Goal: Information Seeking & Learning: Understand process/instructions

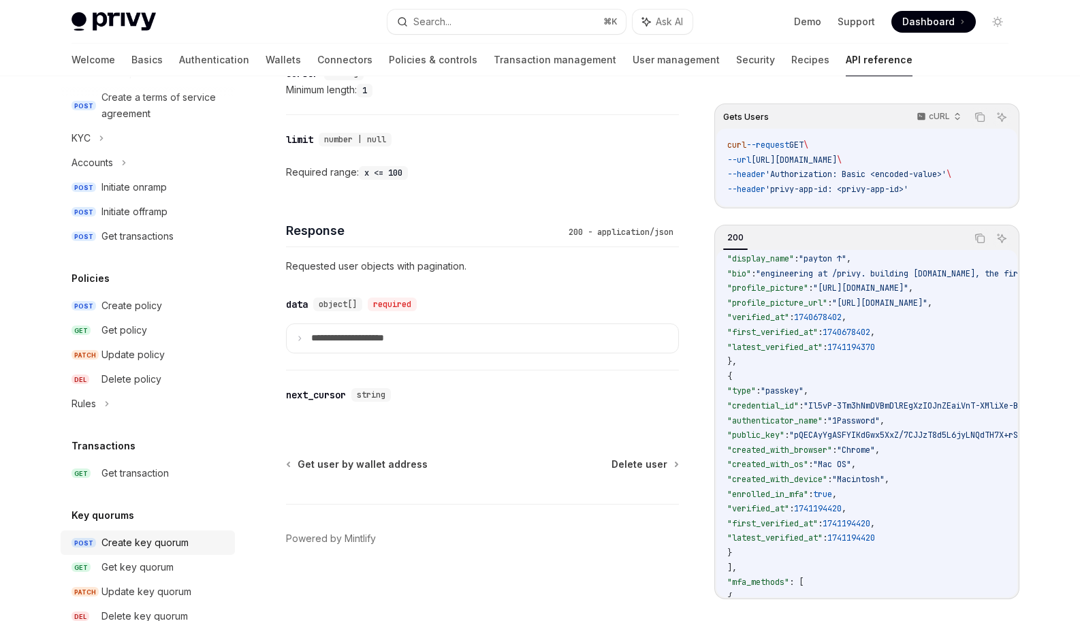
scroll to position [460, 0]
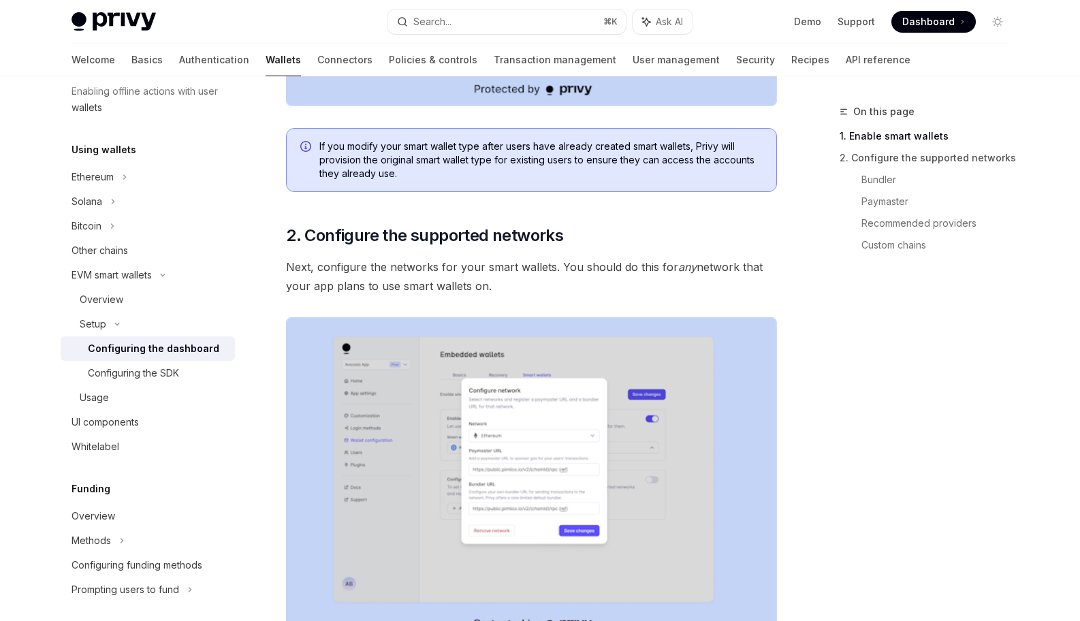
scroll to position [595, 0]
click at [885, 201] on link "Paymaster" at bounding box center [940, 202] width 158 height 22
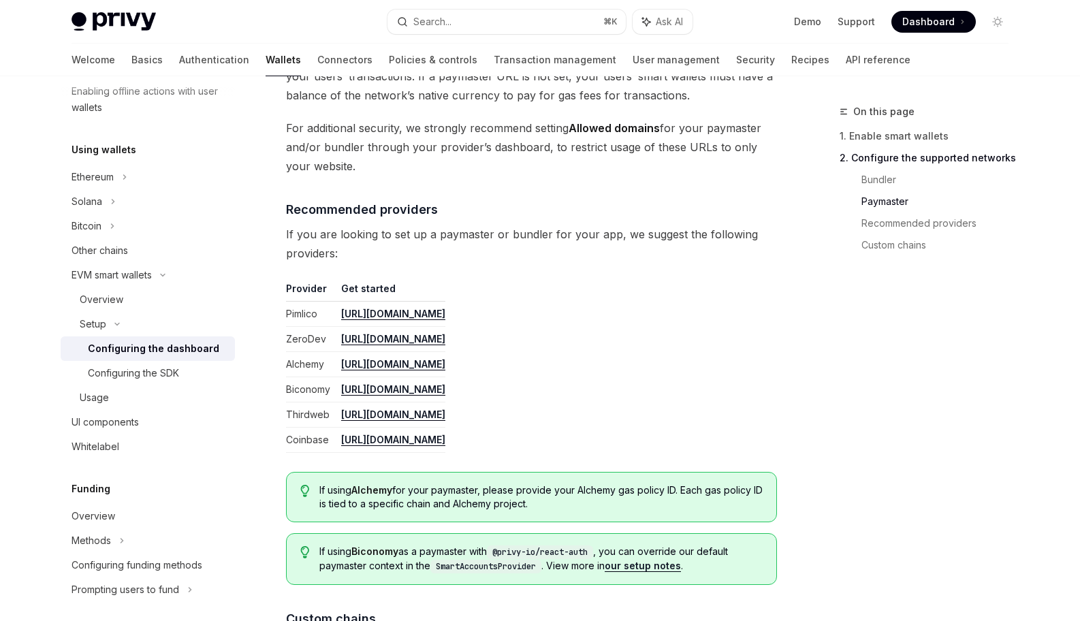
scroll to position [1536, 0]
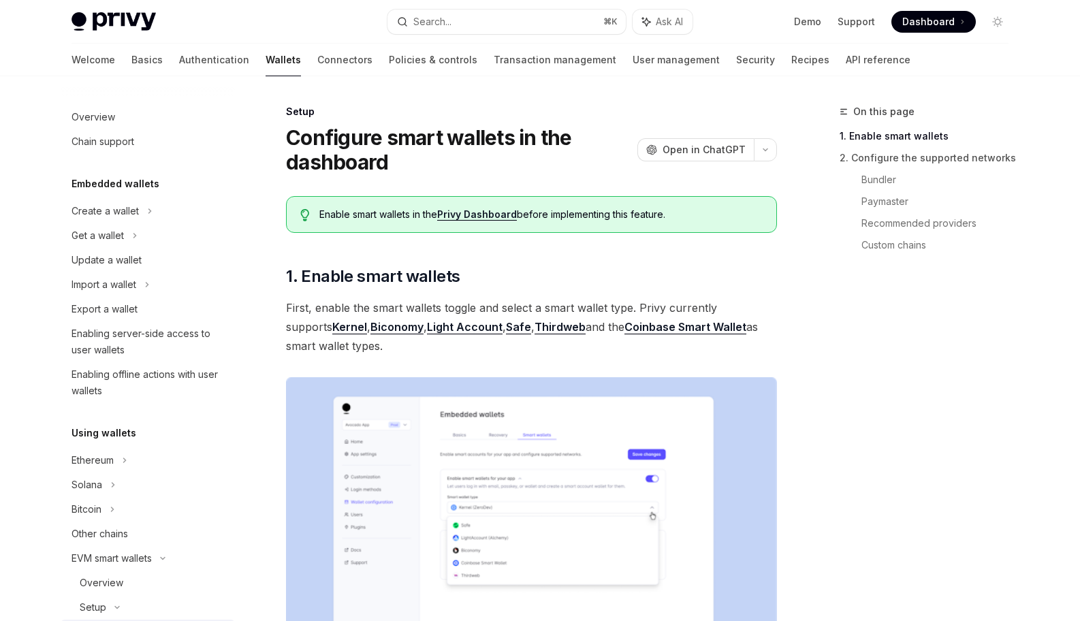
scroll to position [283, 0]
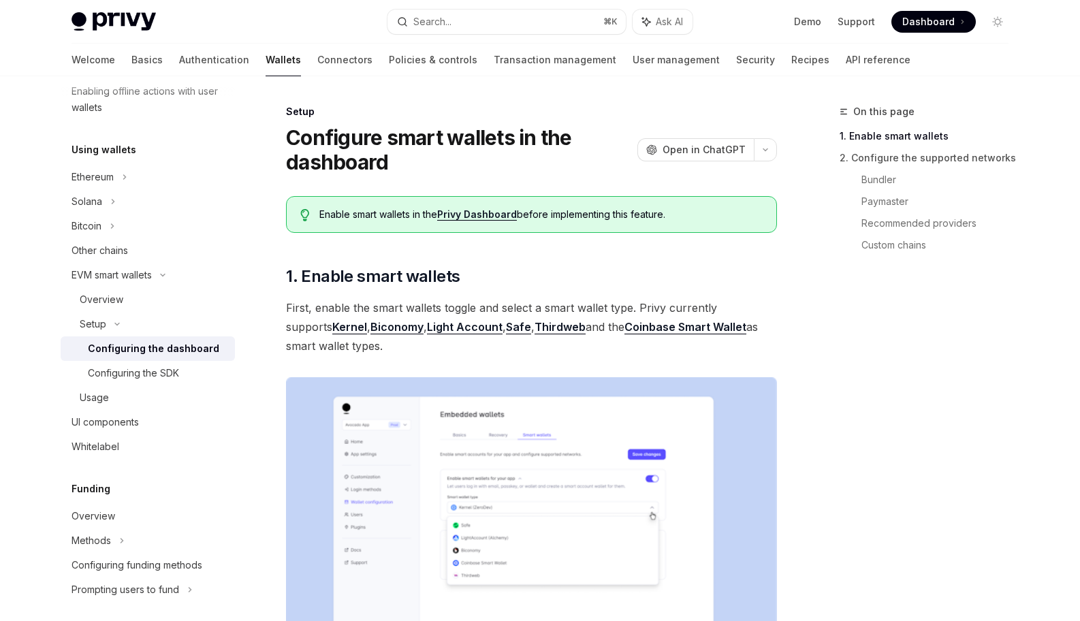
click at [471, 210] on link "Privy Dashboard" at bounding box center [477, 214] width 80 height 12
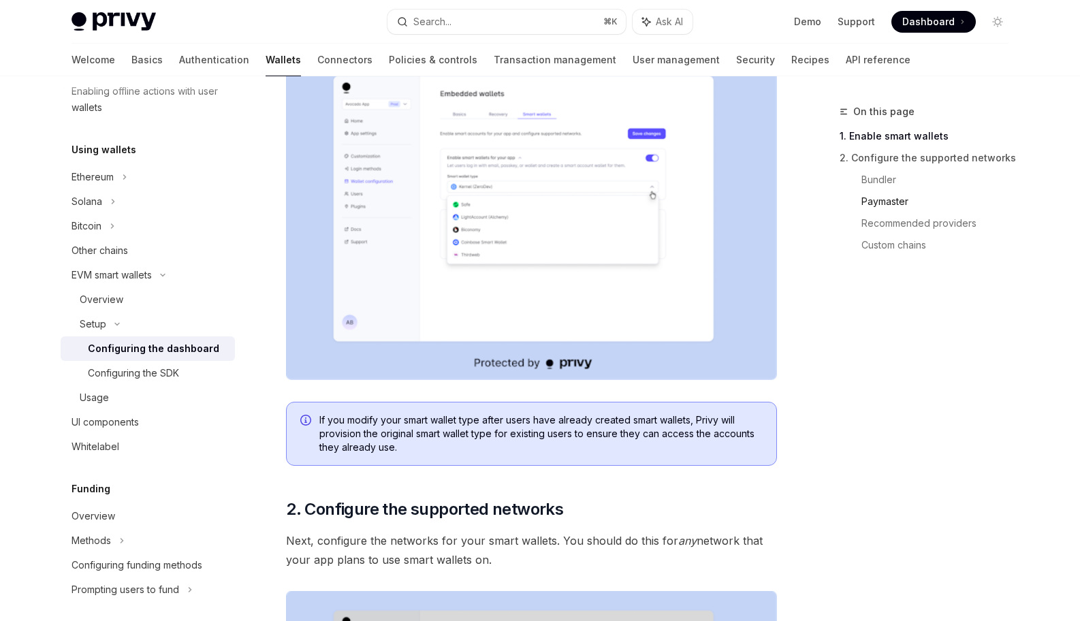
click at [893, 199] on link "Paymaster" at bounding box center [940, 202] width 158 height 22
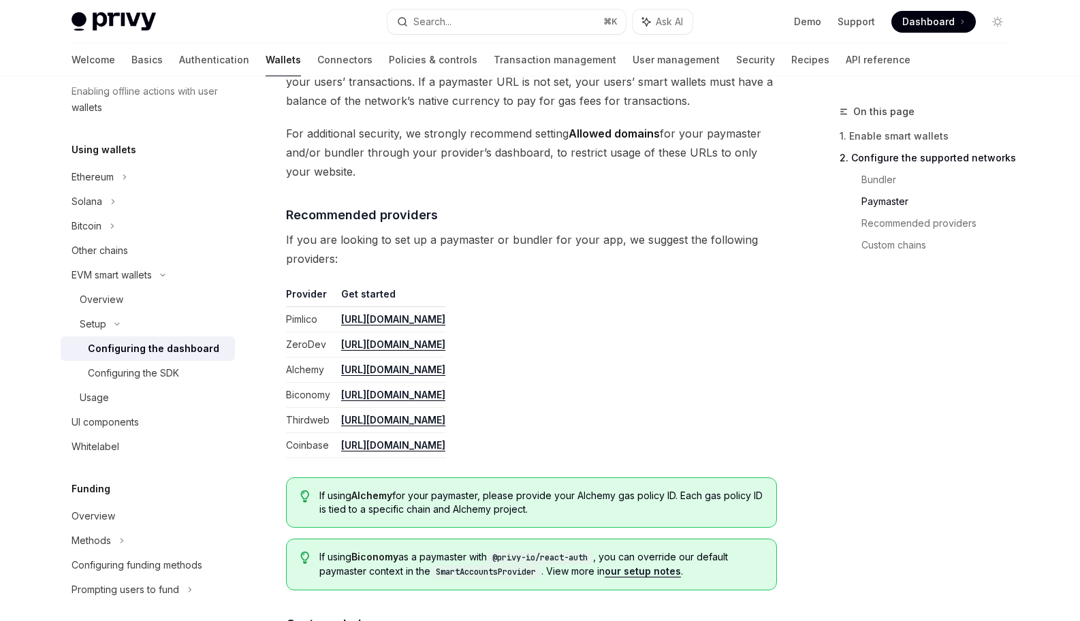
scroll to position [1486, 0]
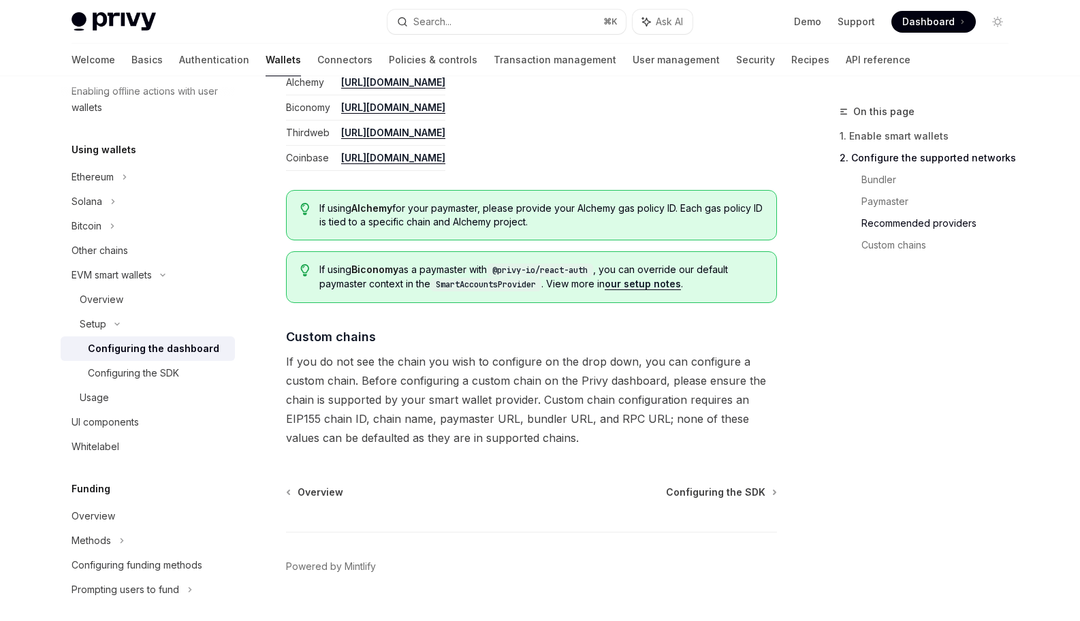
scroll to position [1805, 0]
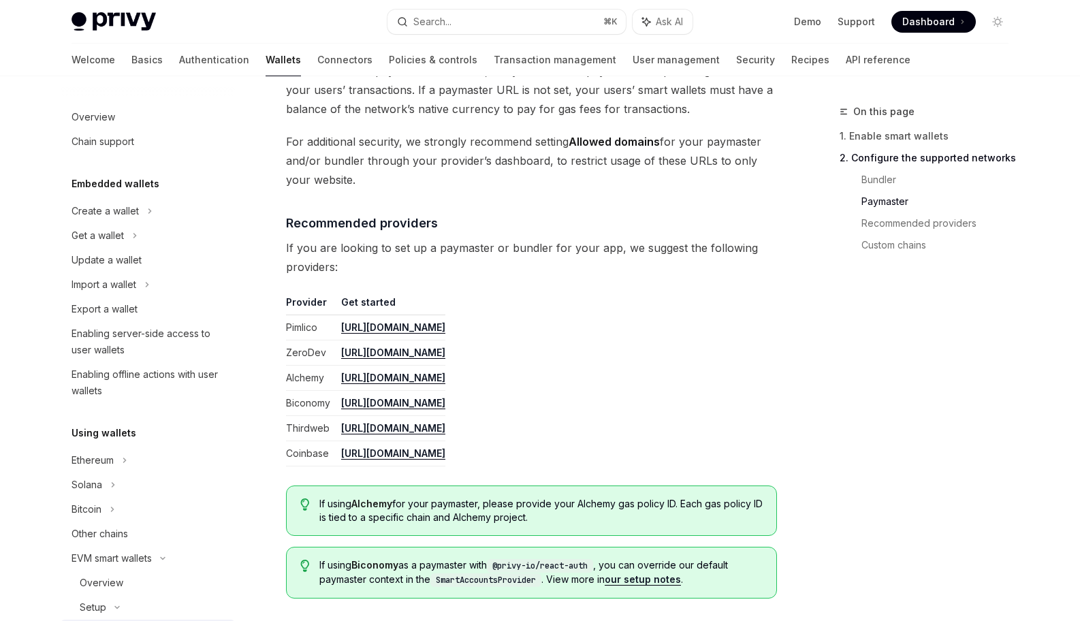
scroll to position [283, 0]
